Goal: Navigation & Orientation: Find specific page/section

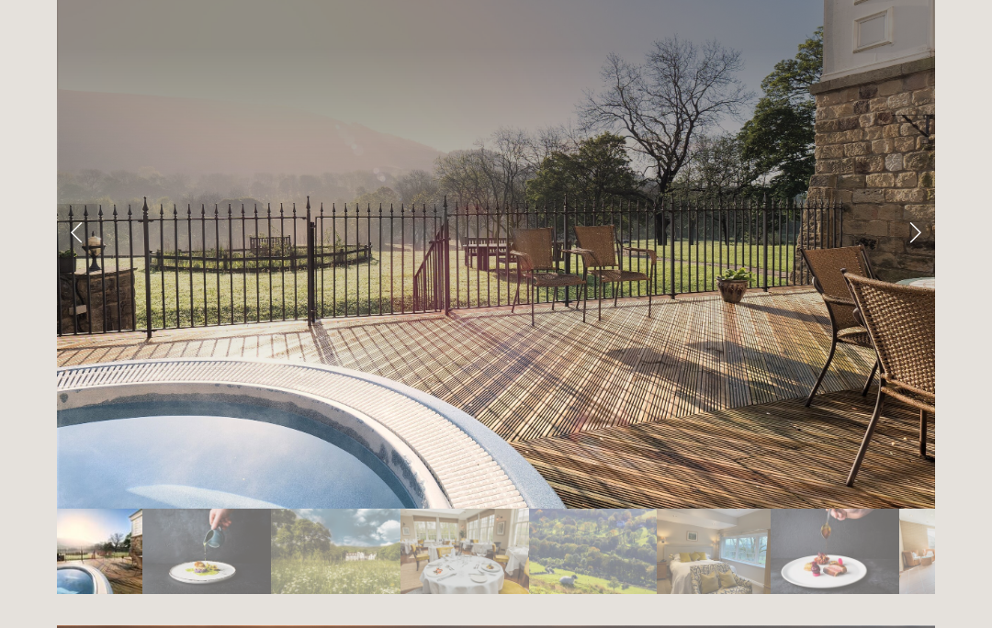
scroll to position [3077, 0]
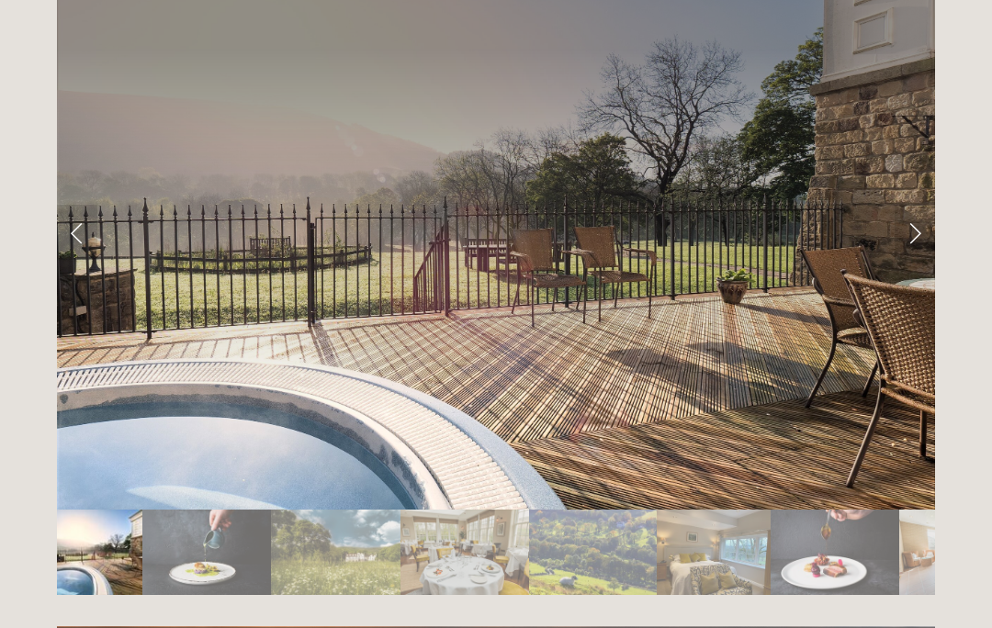
click at [920, 205] on link "Next Slide" at bounding box center [915, 232] width 40 height 55
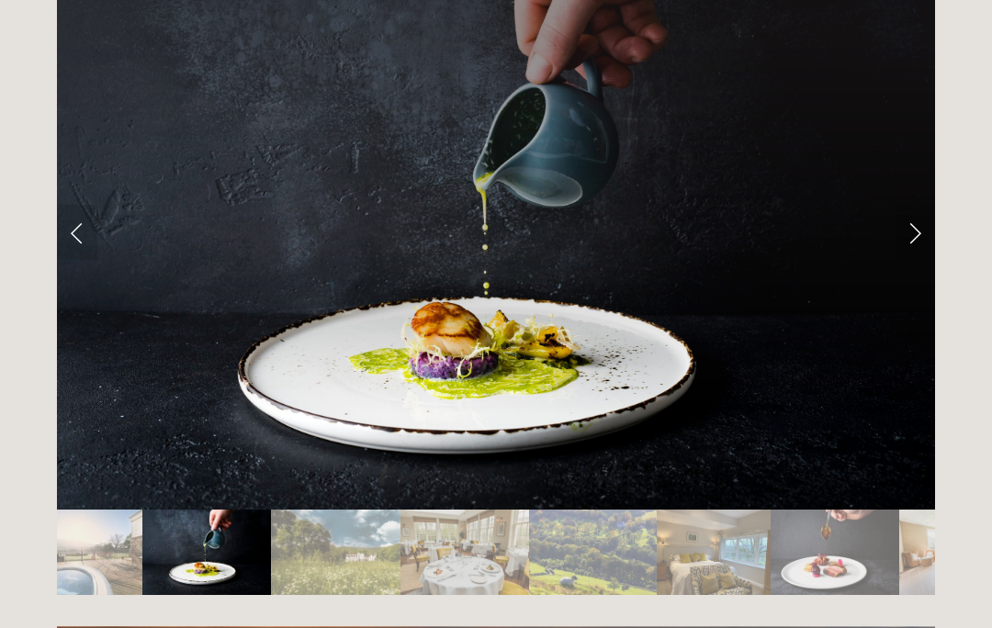
click at [924, 205] on link "Next Slide" at bounding box center [915, 232] width 40 height 55
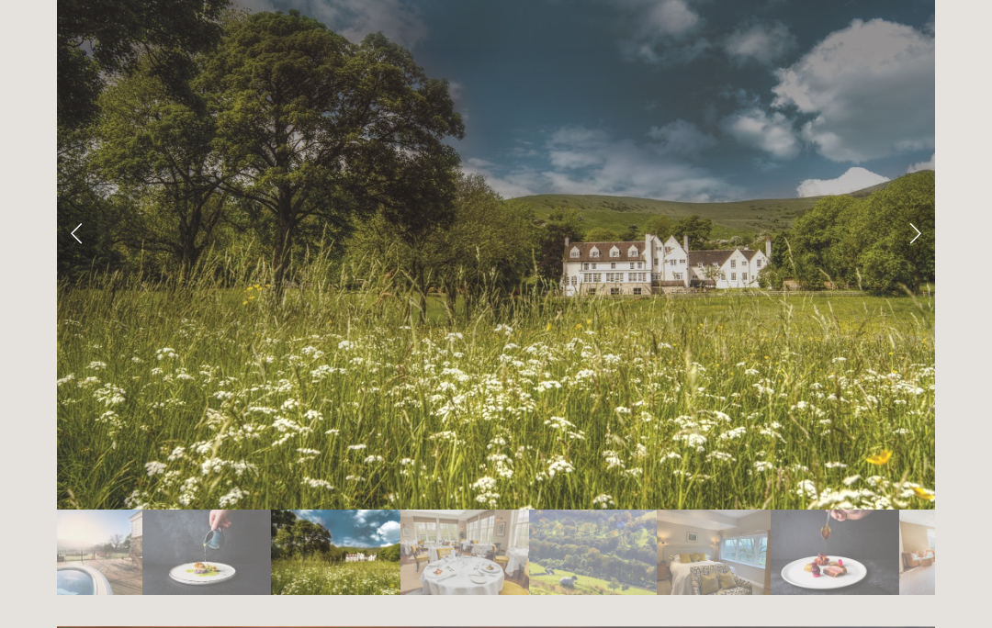
click at [919, 205] on link "Next Slide" at bounding box center [915, 232] width 40 height 55
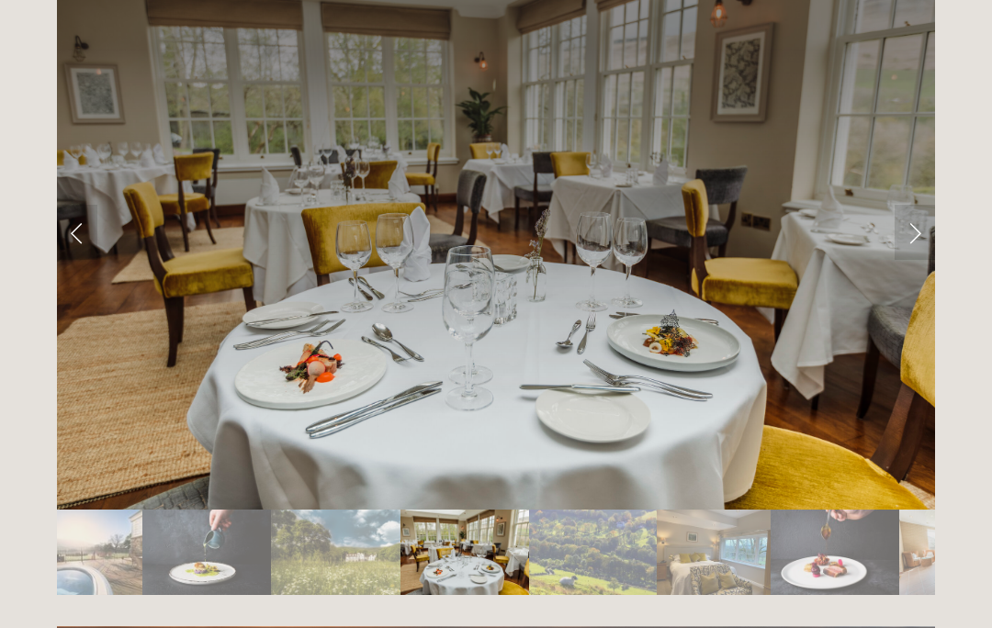
click at [922, 205] on link "Next Slide" at bounding box center [915, 232] width 40 height 55
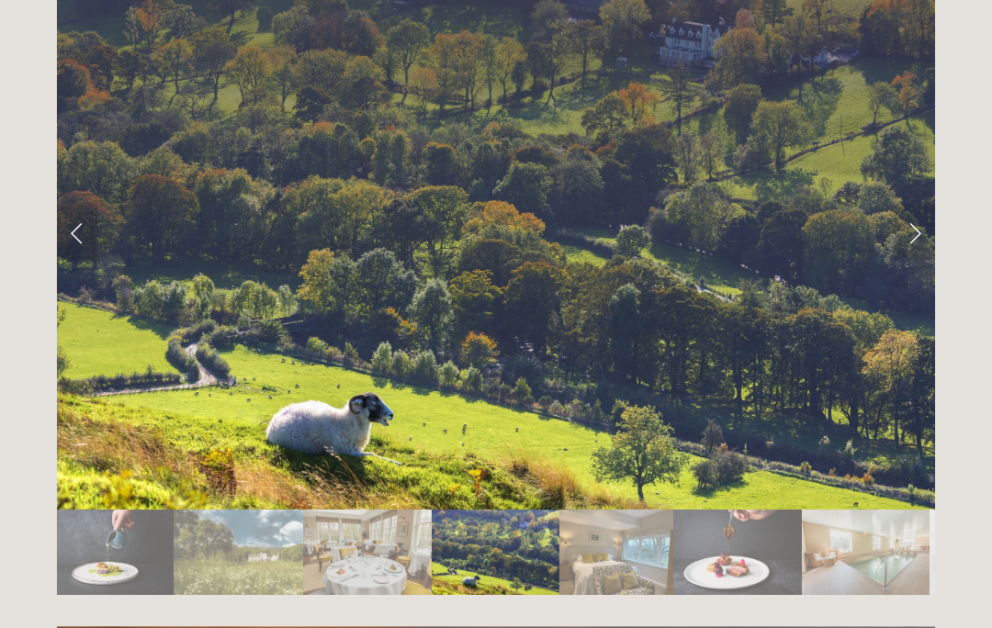
click at [919, 207] on link "Next Slide" at bounding box center [915, 232] width 40 height 55
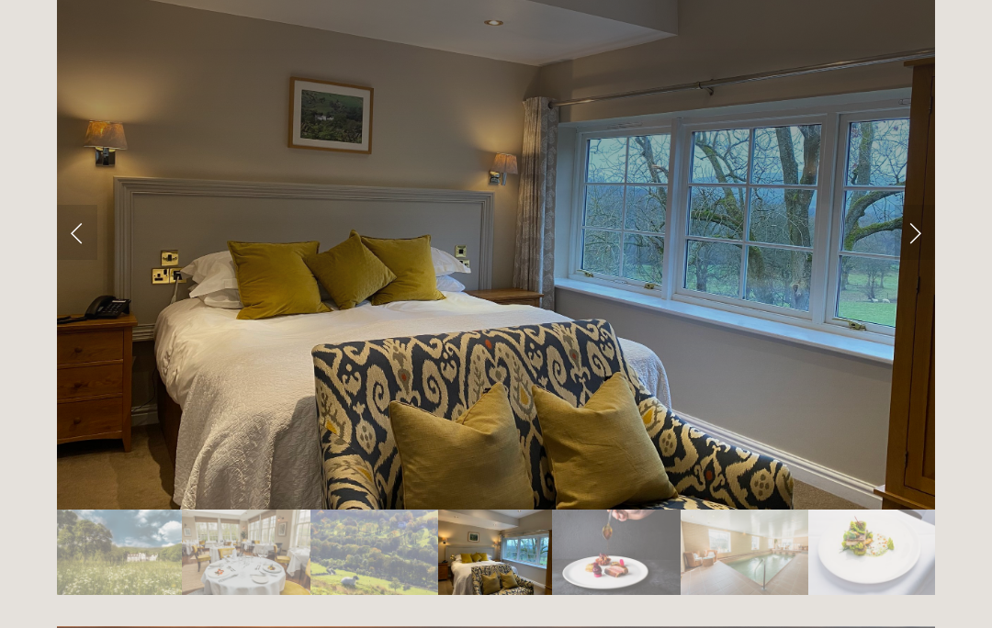
click at [921, 210] on link "Next Slide" at bounding box center [915, 232] width 40 height 55
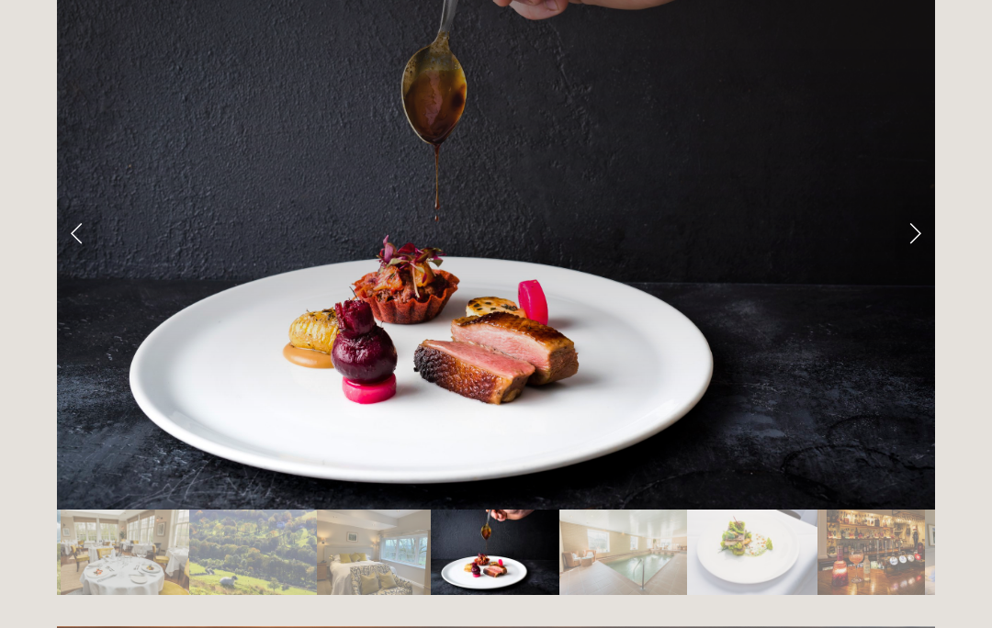
click at [920, 205] on link "Next Slide" at bounding box center [915, 232] width 40 height 55
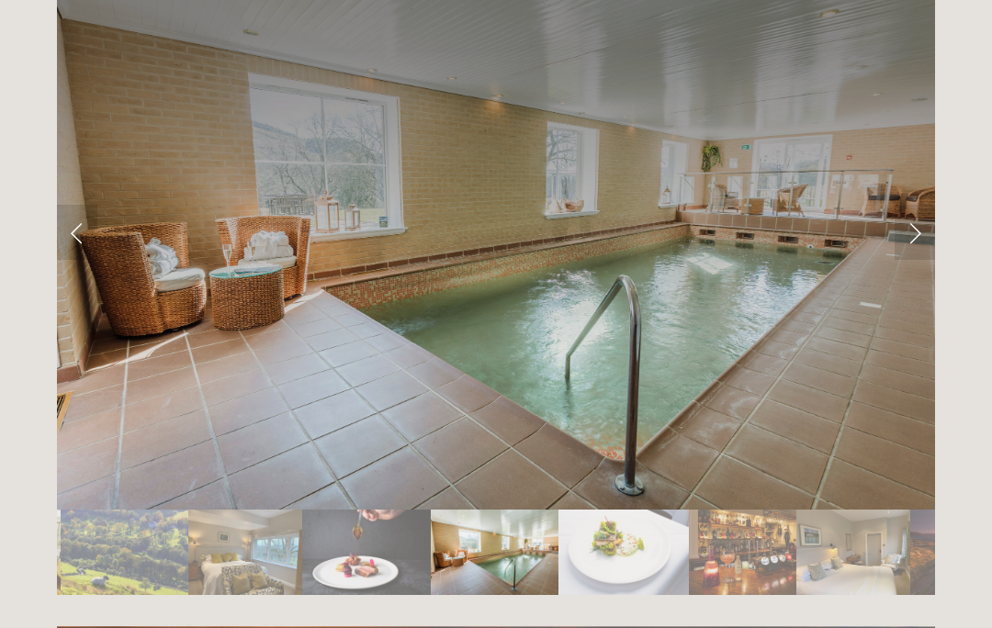
click at [919, 207] on link "Next Slide" at bounding box center [915, 232] width 40 height 55
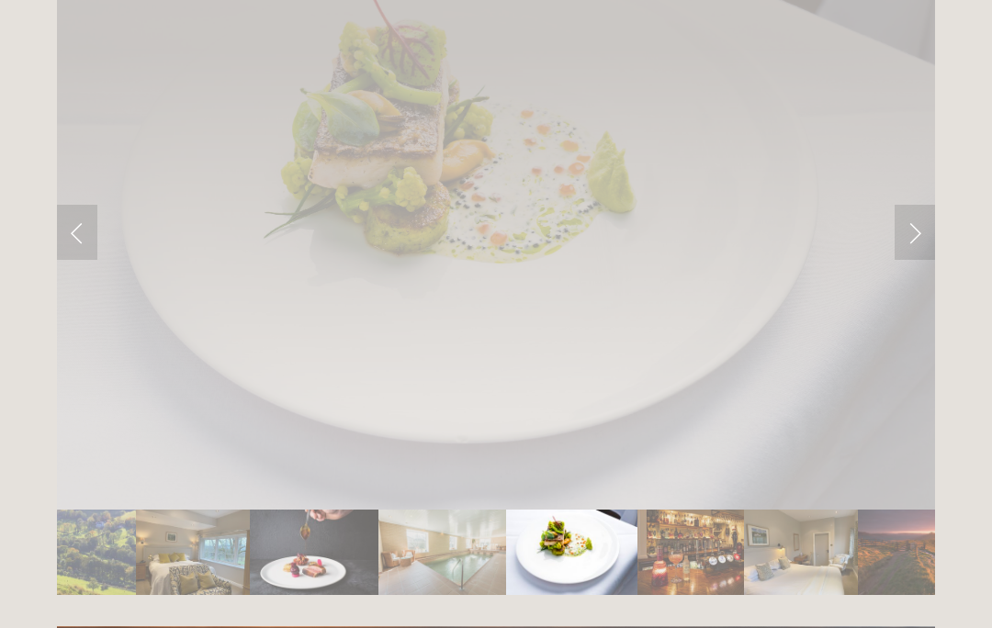
click at [920, 210] on link "Next Slide" at bounding box center [915, 232] width 40 height 55
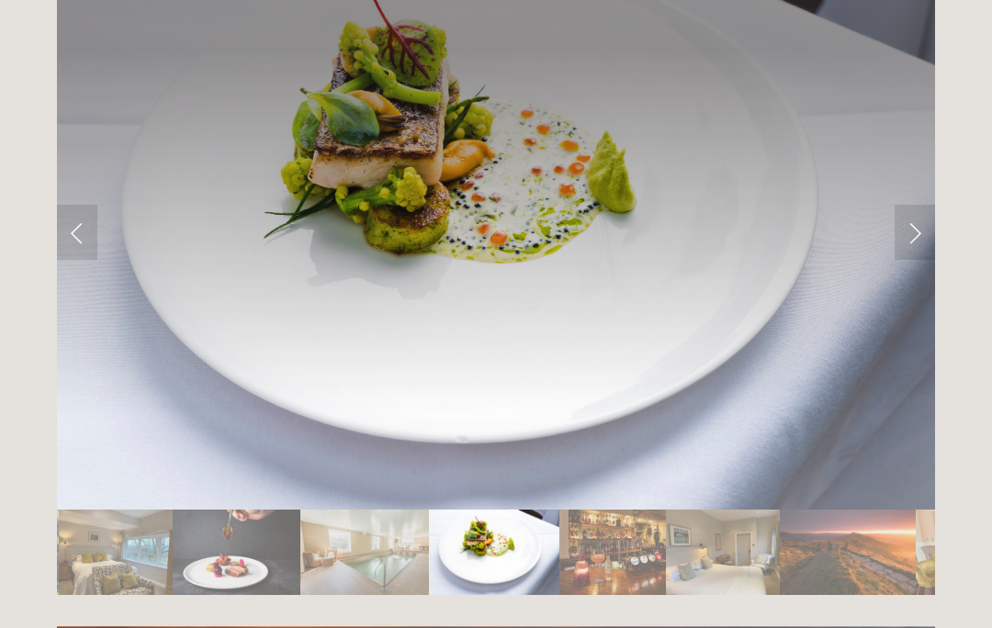
click at [925, 205] on link "Next Slide" at bounding box center [915, 232] width 40 height 55
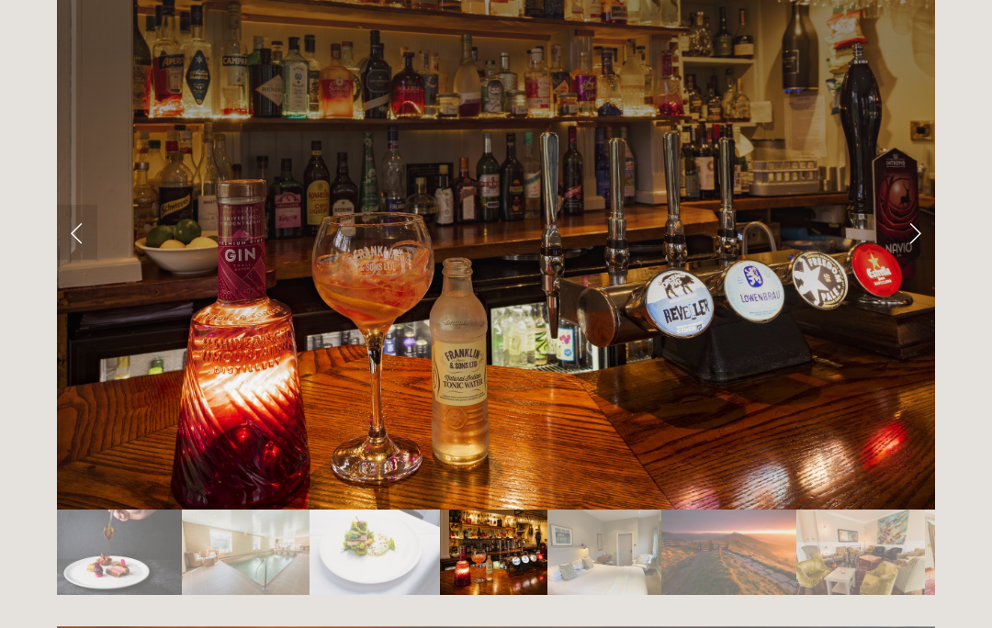
click at [925, 212] on link "Next Slide" at bounding box center [915, 232] width 40 height 55
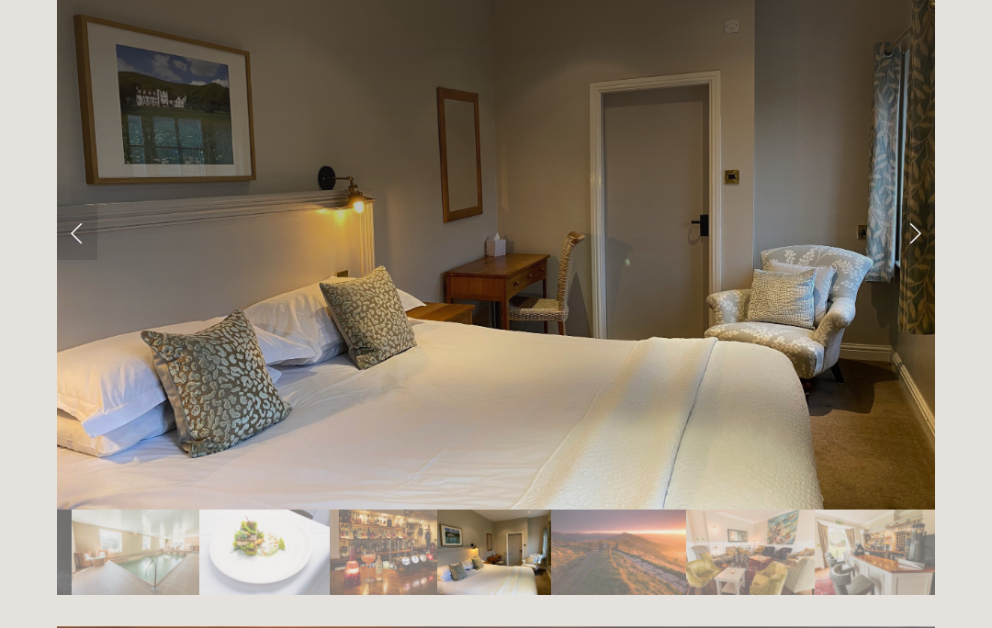
click at [925, 205] on link "Next Slide" at bounding box center [915, 232] width 40 height 55
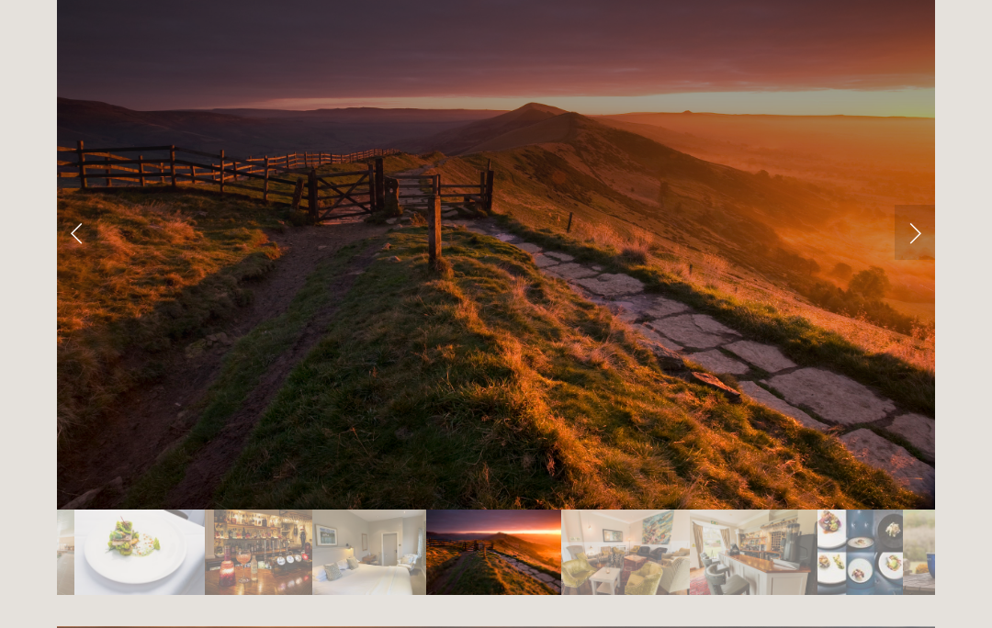
click at [926, 205] on link "Next Slide" at bounding box center [915, 232] width 40 height 55
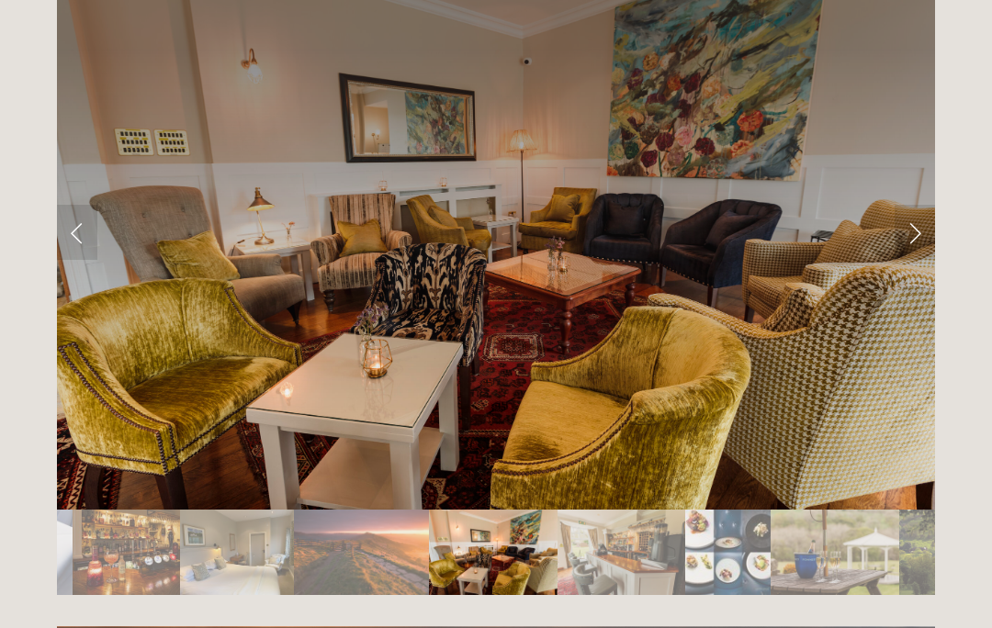
click at [925, 205] on link "Next Slide" at bounding box center [915, 232] width 40 height 55
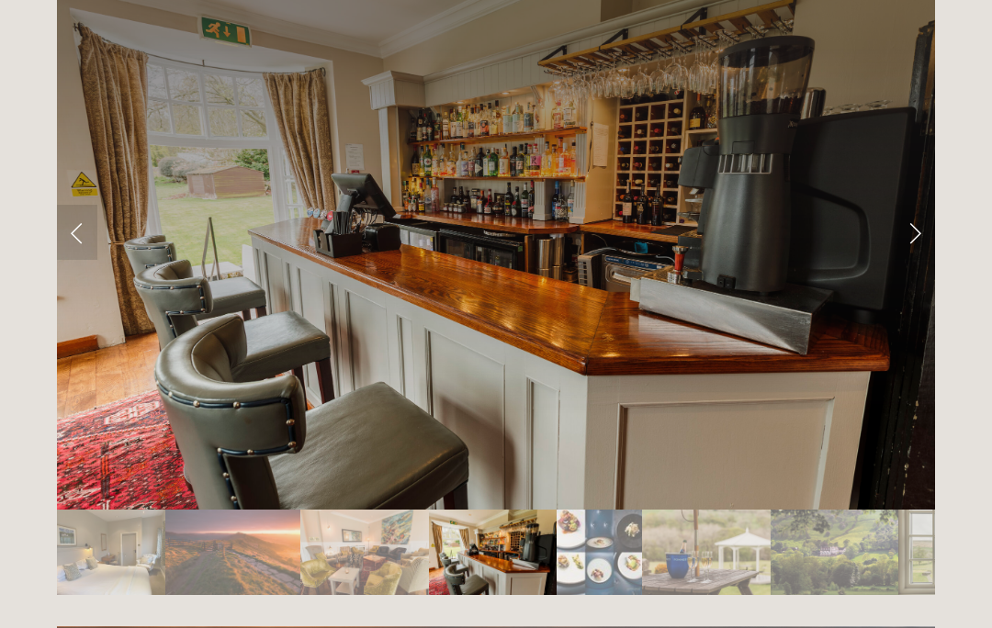
click at [923, 205] on link "Next Slide" at bounding box center [915, 232] width 40 height 55
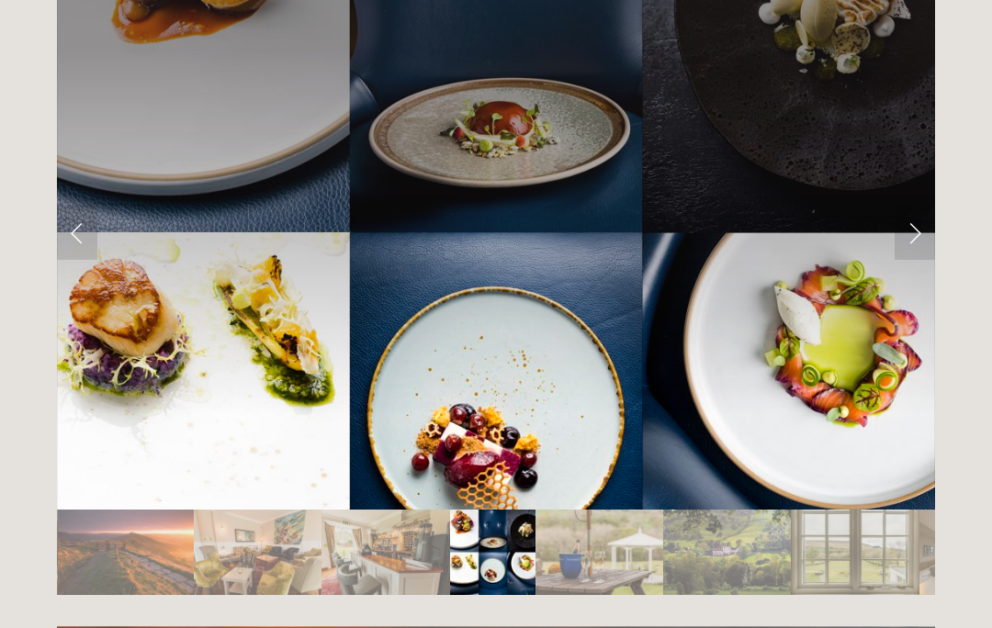
click at [926, 205] on link "Next Slide" at bounding box center [915, 232] width 40 height 55
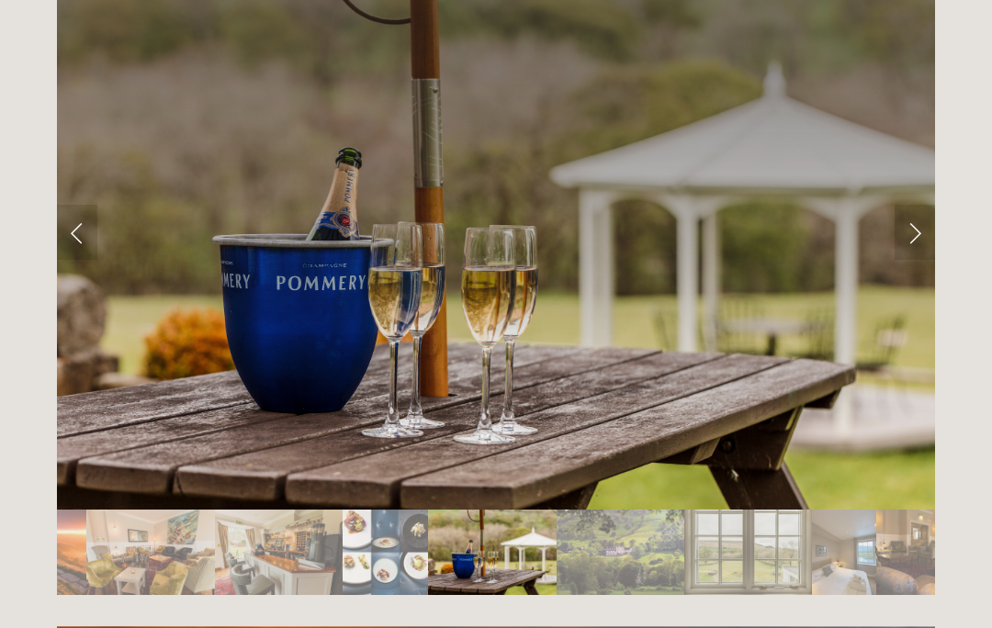
click at [919, 205] on link "Next Slide" at bounding box center [915, 232] width 40 height 55
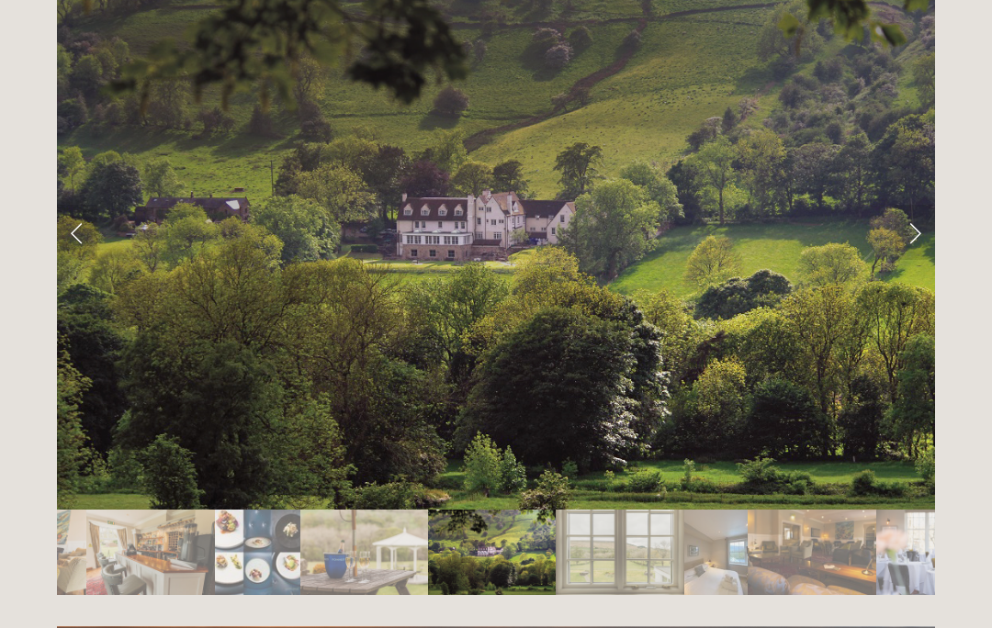
click at [922, 205] on link "Next Slide" at bounding box center [915, 232] width 40 height 55
click at [924, 205] on link "Next Slide" at bounding box center [915, 232] width 40 height 55
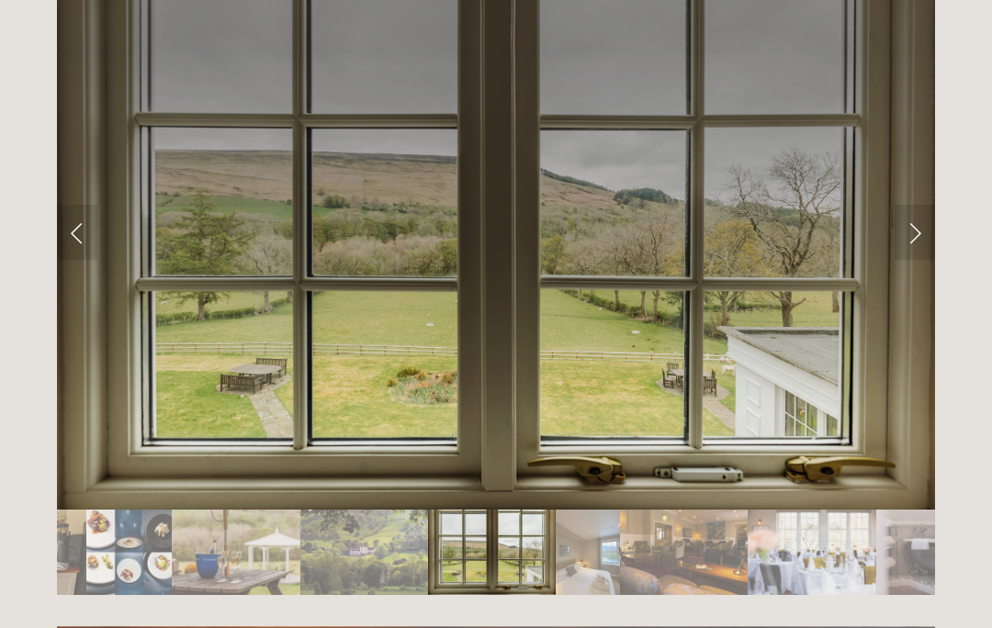
click at [925, 205] on link "Next Slide" at bounding box center [915, 232] width 40 height 55
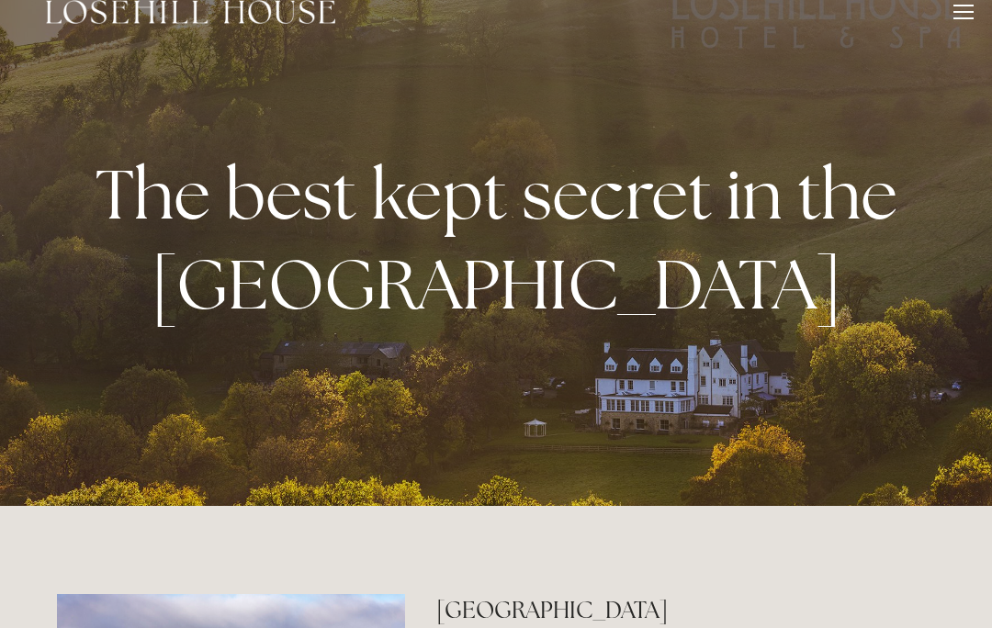
scroll to position [0, 0]
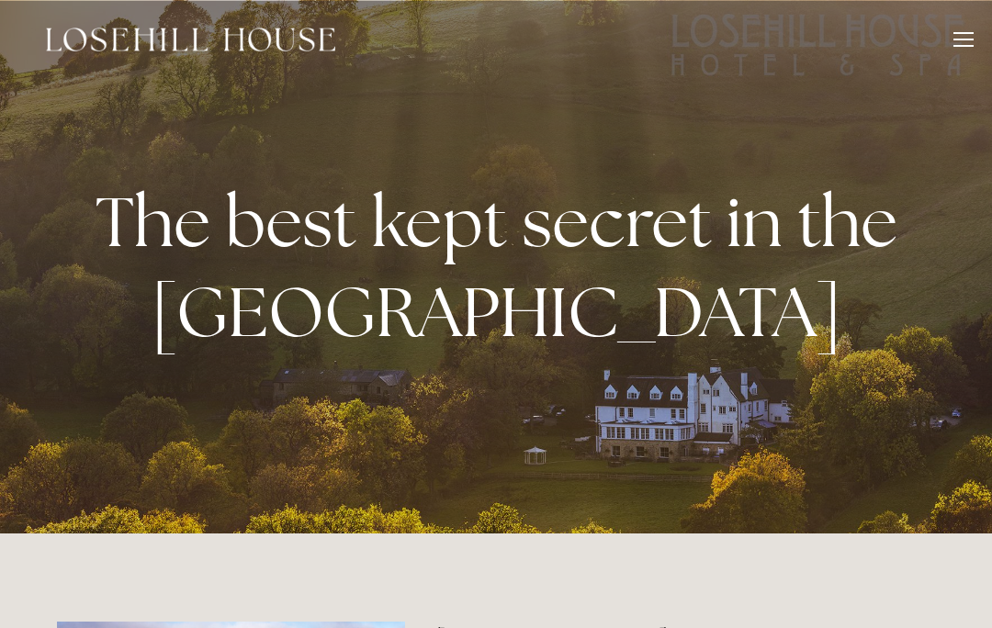
click at [980, 39] on header "Rooms Rooms Your Stay Book a stay Offers Spa" at bounding box center [496, 39] width 992 height 79
click at [972, 39] on div at bounding box center [963, 40] width 20 height 2
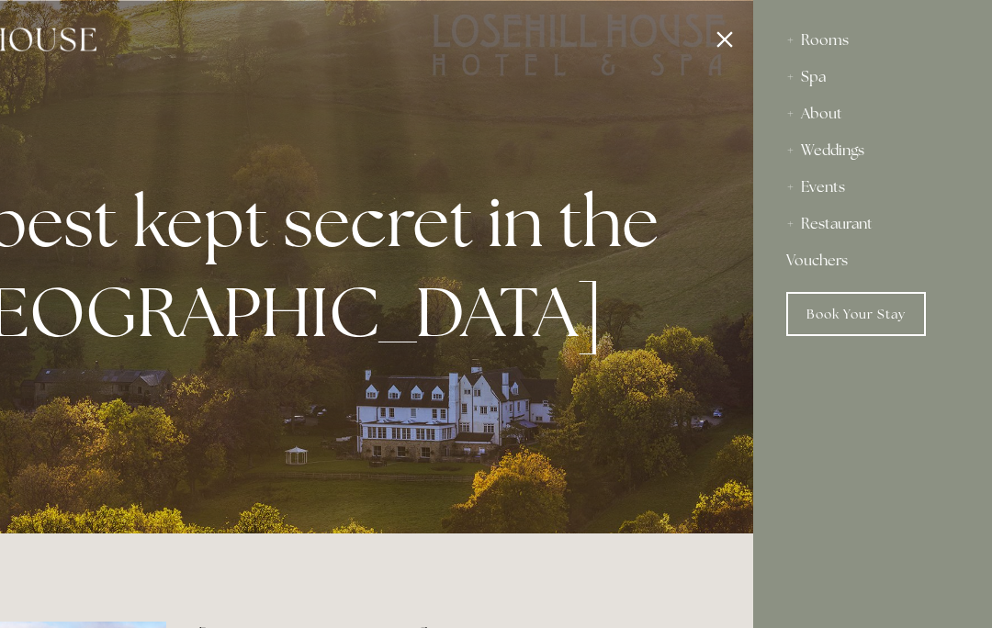
click at [860, 39] on div "Rooms" at bounding box center [872, 40] width 173 height 37
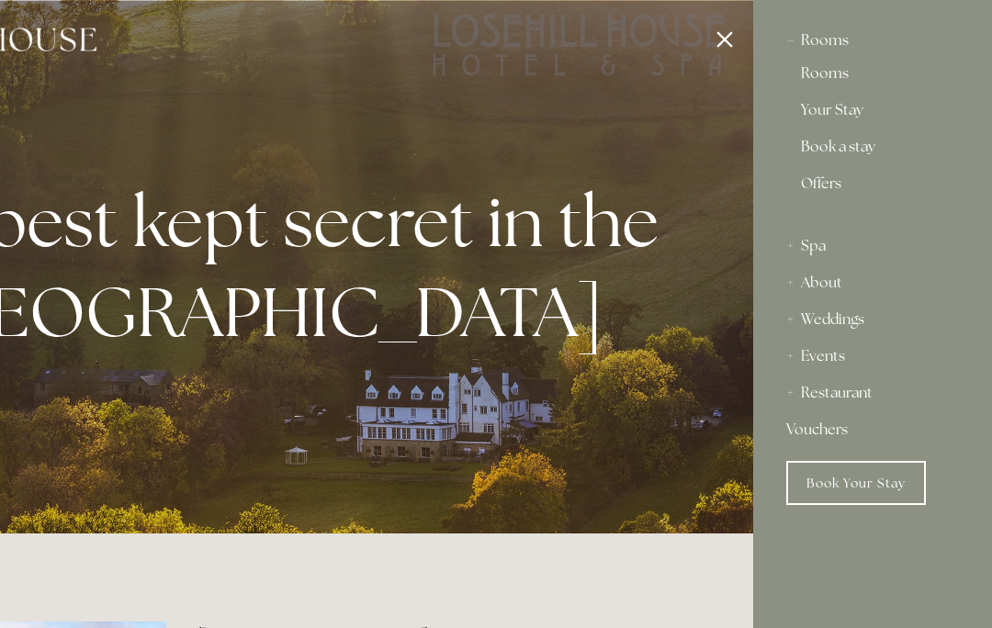
click at [836, 35] on div "Rooms" at bounding box center [872, 40] width 173 height 37
